Goal: Transaction & Acquisition: Purchase product/service

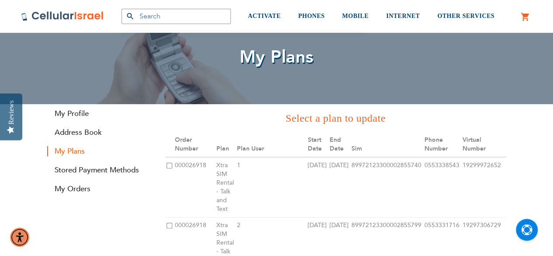
scroll to position [175, 0]
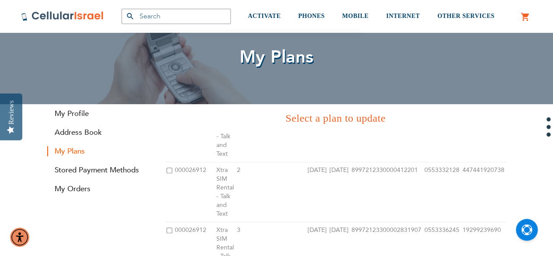
drag, startPoint x: 399, startPoint y: 236, endPoint x: 370, endPoint y: 236, distance: 29.3
drag, startPoint x: 397, startPoint y: 234, endPoint x: 370, endPoint y: 234, distance: 27.5
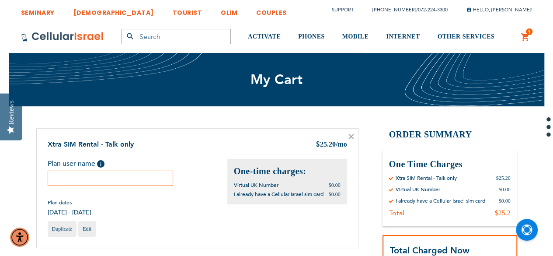
click at [132, 174] on input "text" at bounding box center [111, 178] width 126 height 15
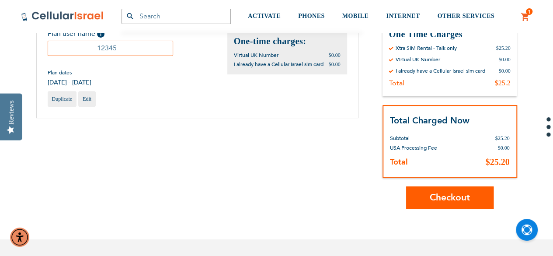
scroll to position [131, 0]
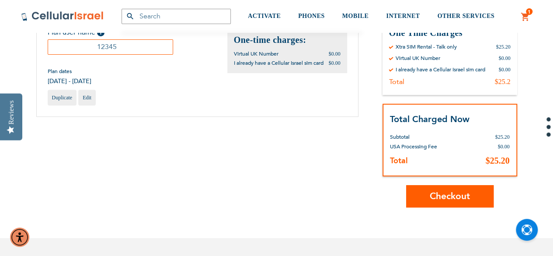
type input "12345"
click at [446, 198] on span "Checkout" at bounding box center [450, 196] width 40 height 13
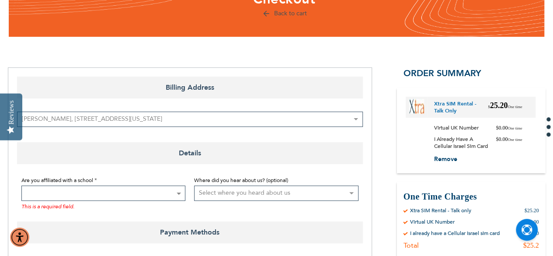
scroll to position [131, 0]
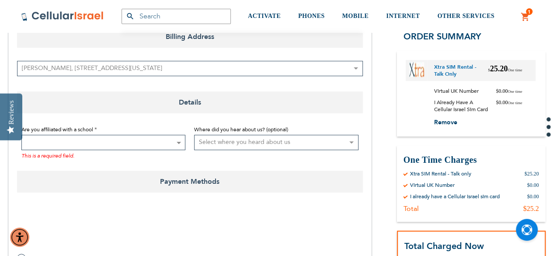
click at [147, 146] on span at bounding box center [103, 142] width 164 height 15
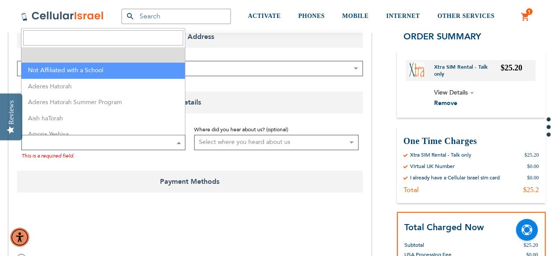
select select "199"
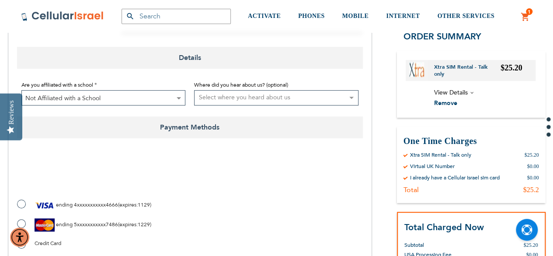
scroll to position [219, 0]
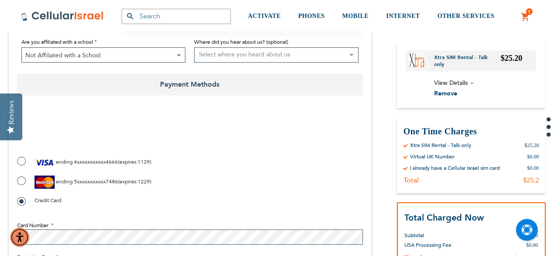
checkbox input "true"
click at [28, 182] on label "ending 5xxxxxxxxxxx7486 ( expires : 1229 )" at bounding box center [84, 181] width 134 height 13
radio input "true"
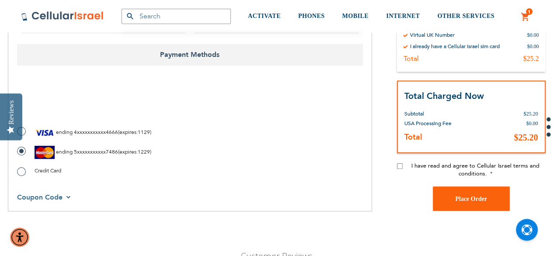
scroll to position [262, 0]
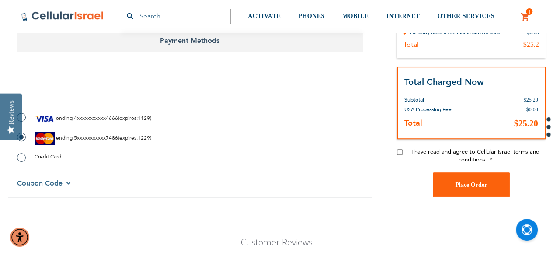
click at [431, 152] on span "I have read and agree to Cellular Israel terms and conditions." at bounding box center [475, 156] width 128 height 16
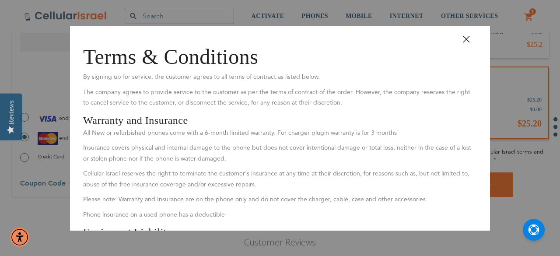
click at [457, 42] on button "Close" at bounding box center [470, 42] width 26 height 20
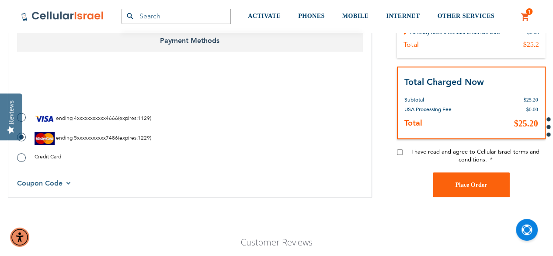
click at [397, 150] on input "I have read and agree to Cellular Israel terms and conditions." at bounding box center [400, 152] width 6 height 6
checkbox input "true"
click at [470, 185] on span "Place Order" at bounding box center [471, 184] width 32 height 7
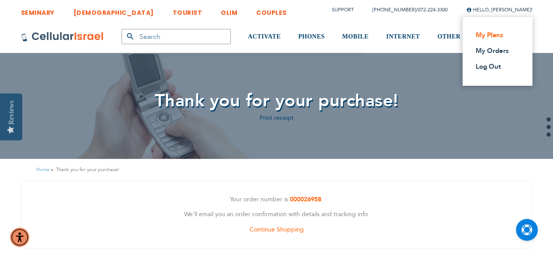
click at [490, 32] on link "My Plans" at bounding box center [495, 35] width 38 height 9
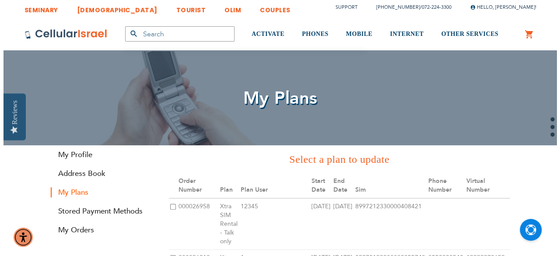
scroll to position [44, 0]
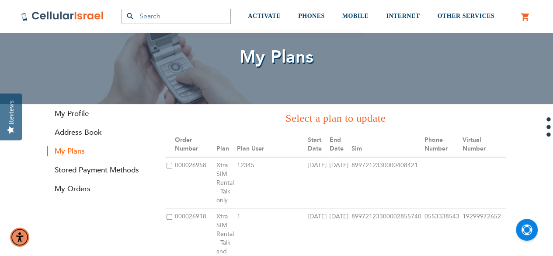
click at [171, 165] on input "checkbox" at bounding box center [170, 166] width 6 height 6
checkbox input "true"
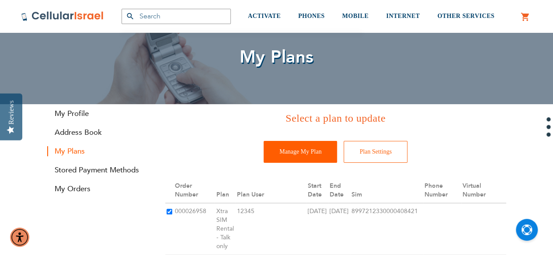
click at [309, 153] on input "Manage My Plan" at bounding box center [300, 152] width 73 height 22
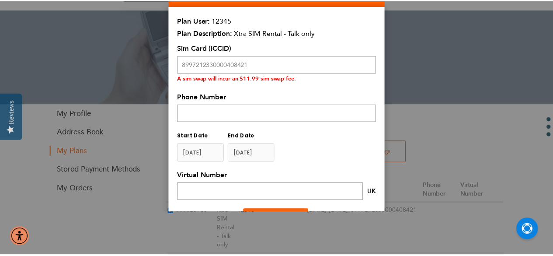
scroll to position [0, 0]
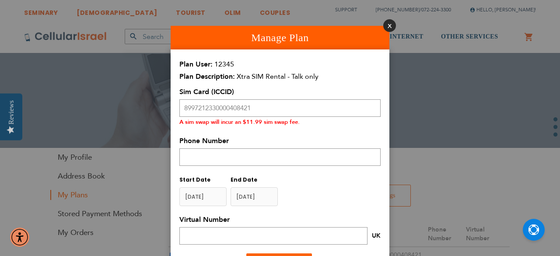
click at [383, 29] on button "Close" at bounding box center [389, 25] width 13 height 13
click at [383, 29] on div at bounding box center [280, 128] width 560 height 256
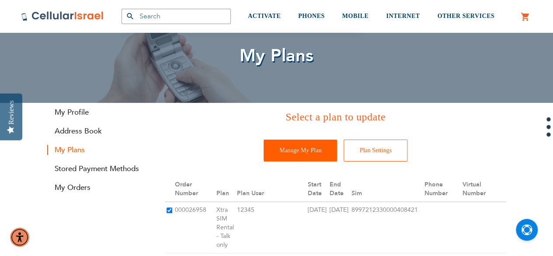
scroll to position [87, 0]
